Goal: Task Accomplishment & Management: Manage account settings

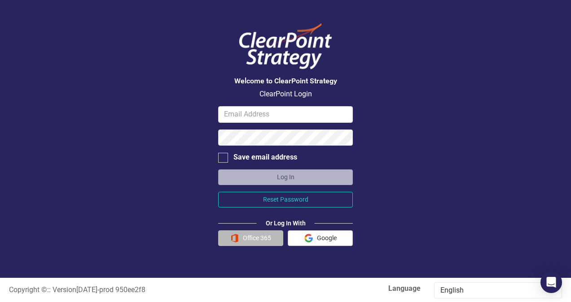
click at [246, 239] on button "Office 365" at bounding box center [250, 239] width 65 height 16
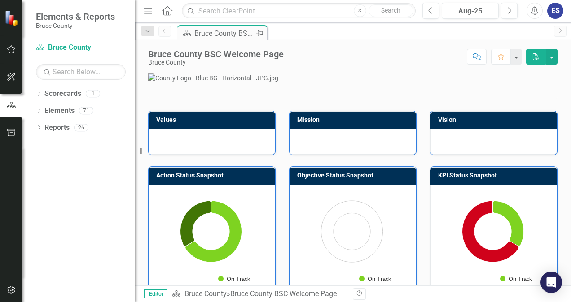
click at [242, 32] on div "Bruce County BSC Welcome Page" at bounding box center [223, 33] width 59 height 11
click at [10, 52] on icon "button" at bounding box center [11, 49] width 9 height 7
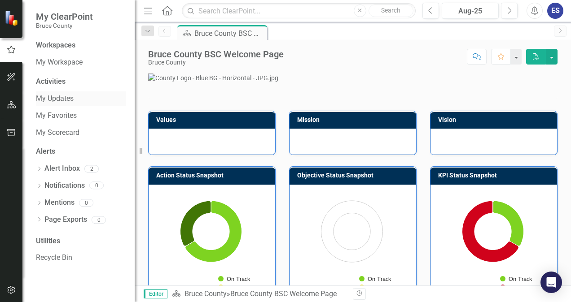
click at [65, 98] on link "My Updates" at bounding box center [81, 99] width 90 height 10
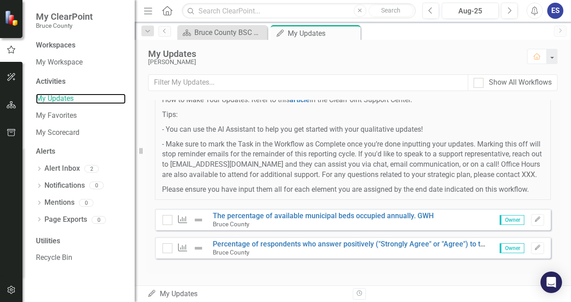
scroll to position [144, 0]
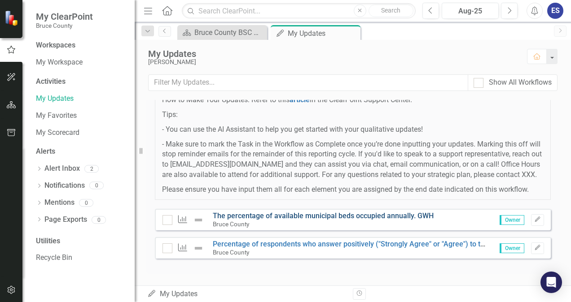
click at [372, 217] on link "The percentage of available municipal beds occupied annually. GWH" at bounding box center [323, 216] width 221 height 9
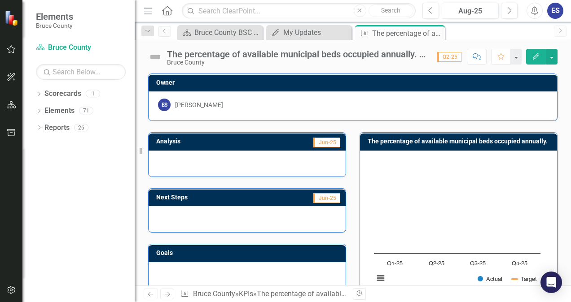
click at [536, 53] on icon "Edit" at bounding box center [536, 56] width 8 height 6
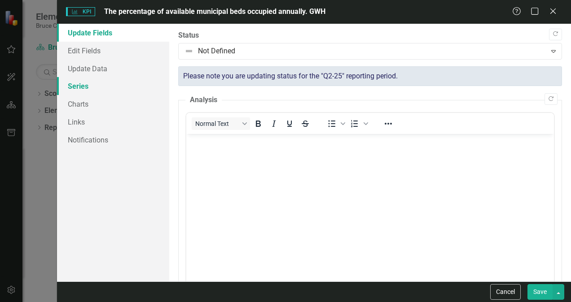
click at [115, 78] on link "Series" at bounding box center [113, 86] width 112 height 18
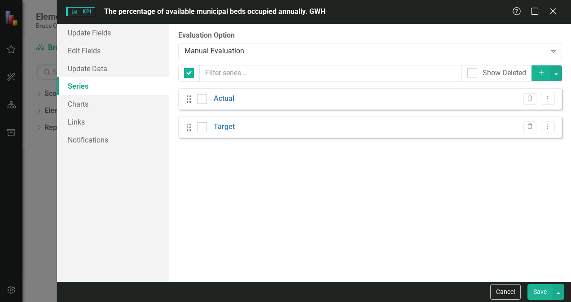
checkbox input "false"
click at [142, 68] on link "Update Data" at bounding box center [113, 69] width 112 height 18
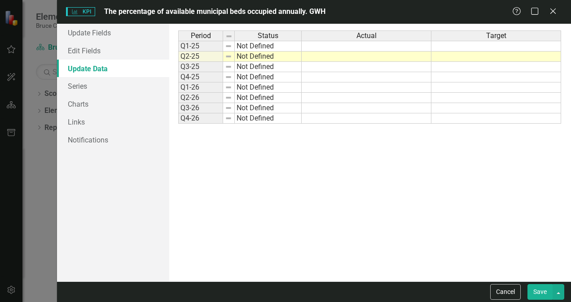
click at [400, 47] on td at bounding box center [366, 46] width 130 height 11
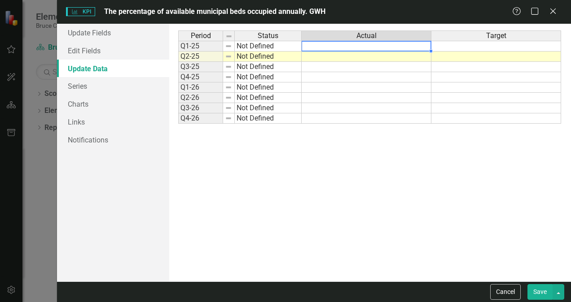
click at [406, 44] on td at bounding box center [366, 46] width 130 height 11
click at [405, 41] on div "Period Status Actual Target" at bounding box center [369, 37] width 383 height 12
click at [409, 48] on td at bounding box center [366, 46] width 130 height 11
click at [410, 48] on td at bounding box center [366, 46] width 130 height 11
click at [553, 11] on icon at bounding box center [552, 11] width 7 height 7
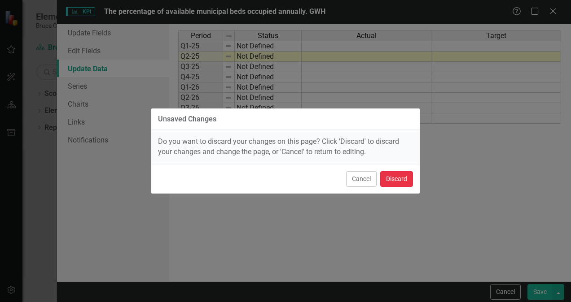
click at [399, 179] on button "Discard" at bounding box center [396, 179] width 33 height 16
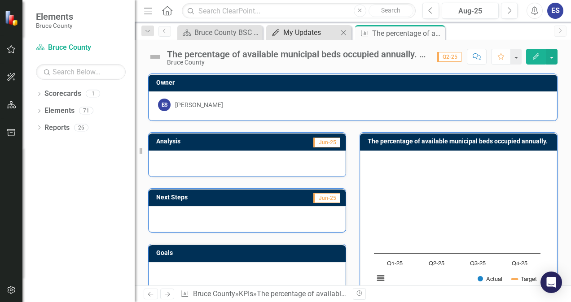
click at [315, 32] on div "My Updates" at bounding box center [310, 32] width 55 height 11
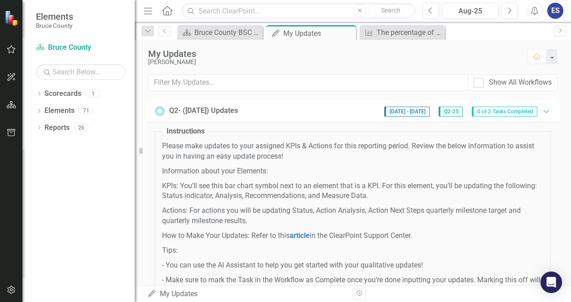
scroll to position [144, 0]
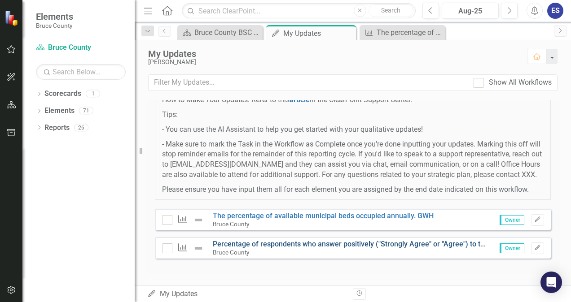
click at [374, 245] on link "Percentage of respondents who answer positively ("Strongly Agree" or "Agree") t…" at bounding box center [443, 244] width 460 height 9
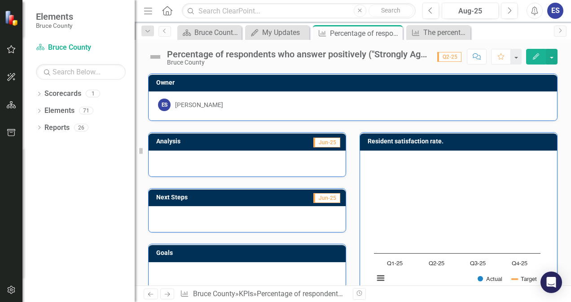
click at [536, 56] on icon "button" at bounding box center [535, 56] width 6 height 6
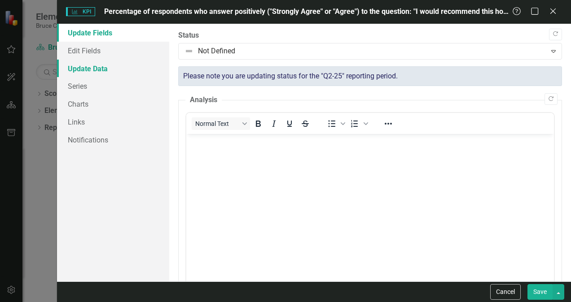
click at [141, 71] on link "Update Data" at bounding box center [113, 69] width 112 height 18
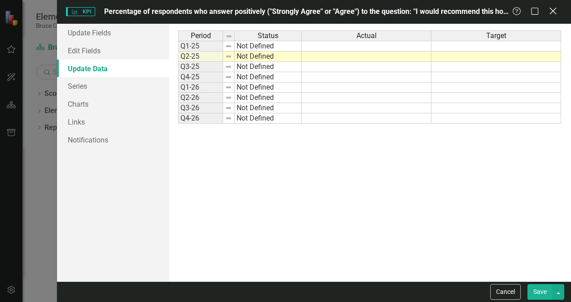
click at [553, 11] on icon at bounding box center [552, 11] width 7 height 7
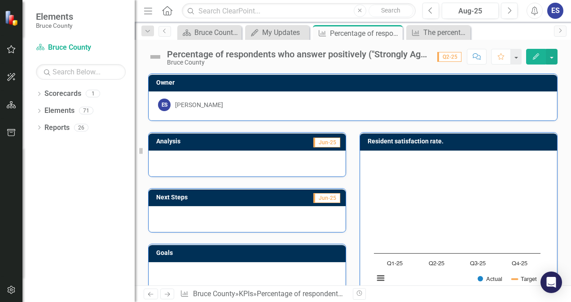
click at [14, 60] on div at bounding box center [11, 61] width 22 height 4
click at [4, 91] on div at bounding box center [11, 89] width 22 height 4
click at [71, 112] on link "Elements" at bounding box center [59, 111] width 30 height 10
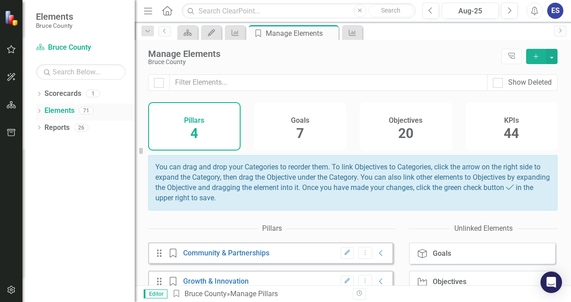
scroll to position [75, 0]
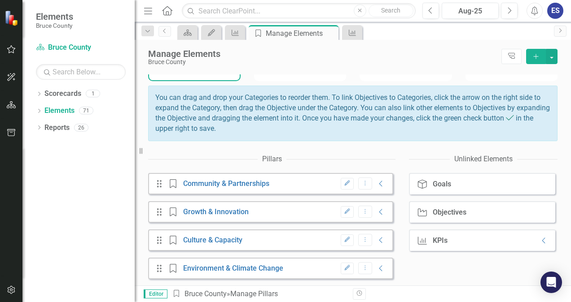
click at [483, 242] on div "KPI KPIs Collapse" at bounding box center [482, 241] width 146 height 22
click at [514, 243] on div "KPI KPIs Collapse" at bounding box center [482, 241] width 146 height 22
click at [436, 237] on div "KPIs" at bounding box center [439, 241] width 15 height 8
click at [39, 111] on icon "Dropdown" at bounding box center [39, 111] width 6 height 5
click at [87, 159] on div "44" at bounding box center [89, 162] width 14 height 8
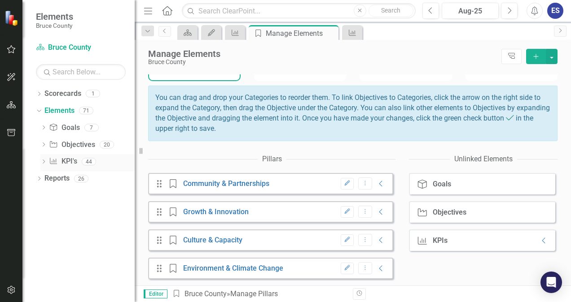
click at [75, 163] on link "KPI KPI's" at bounding box center [63, 162] width 28 height 10
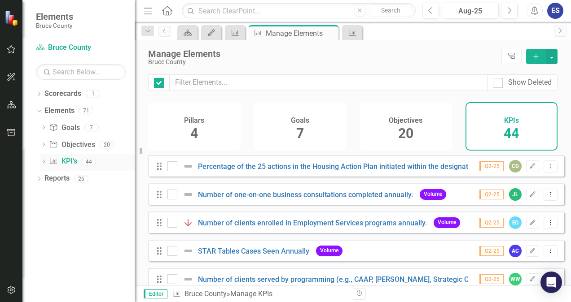
checkbox input "false"
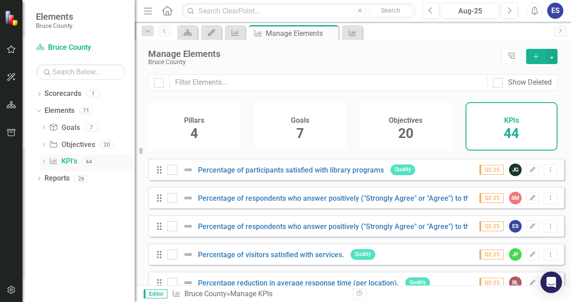
scroll to position [816, 0]
click at [420, 203] on div "Percentage of respondents who answer positively ("Strongly Agree" or "Agree") t…" at bounding box center [412, 197] width 490 height 11
click at [444, 200] on link "Percentage of respondents who answer positively ("Strongly Agree" or "Agree") t…" at bounding box center [427, 198] width 458 height 9
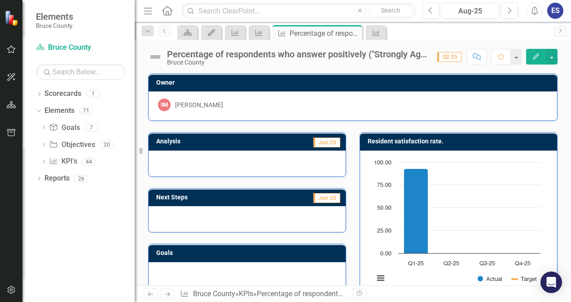
click at [536, 56] on icon "button" at bounding box center [535, 56] width 6 height 6
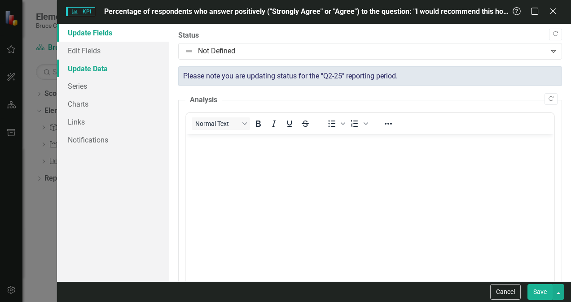
click at [111, 72] on link "Update Data" at bounding box center [113, 69] width 112 height 18
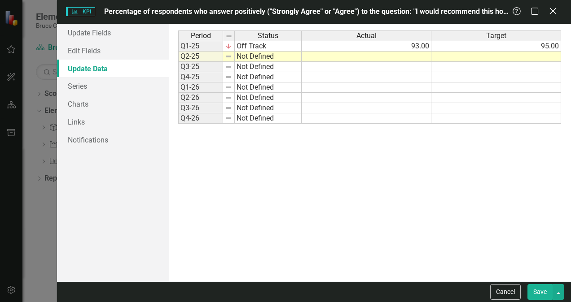
click at [553, 11] on icon at bounding box center [552, 11] width 7 height 7
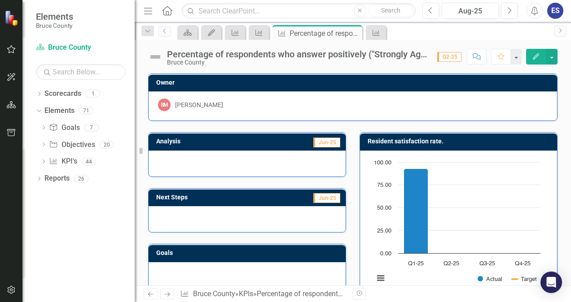
click at [10, 46] on icon "button" at bounding box center [11, 49] width 9 height 7
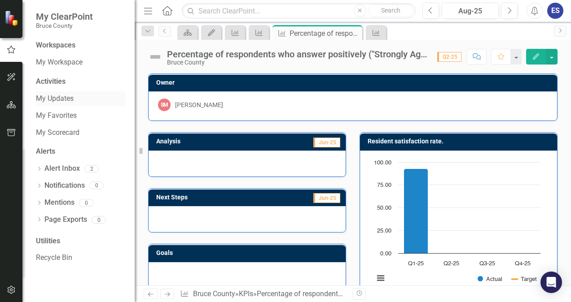
click at [70, 98] on link "My Updates" at bounding box center [81, 99] width 90 height 10
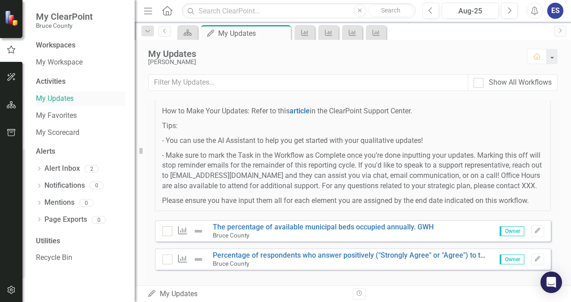
scroll to position [144, 0]
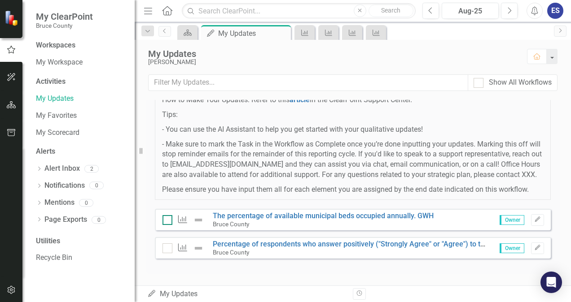
click at [165, 219] on input "checkbox" at bounding box center [165, 218] width 6 height 6
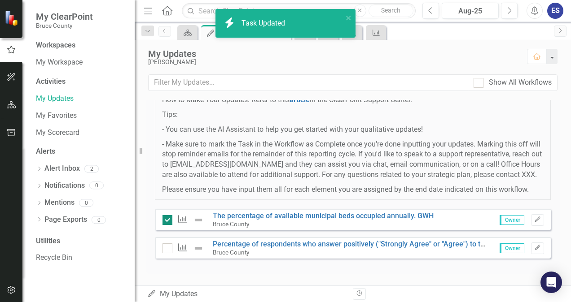
click at [166, 221] on input "checkbox" at bounding box center [165, 218] width 6 height 6
checkbox input "false"
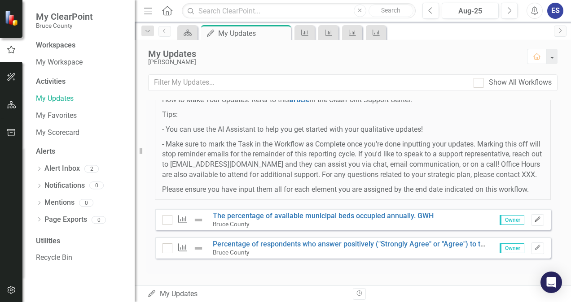
click at [534, 221] on icon "Edit" at bounding box center [537, 219] width 7 height 5
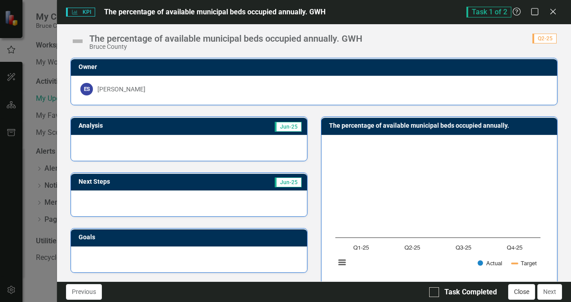
click at [524, 293] on button "Close" at bounding box center [521, 292] width 27 height 16
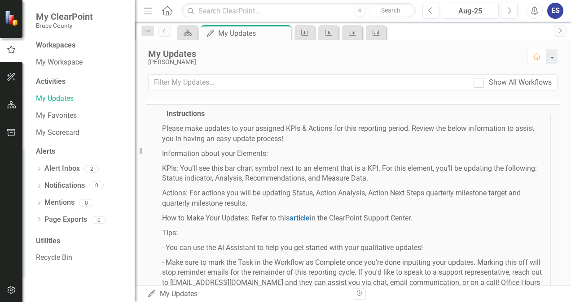
scroll to position [0, 0]
